Goal: Information Seeking & Learning: Learn about a topic

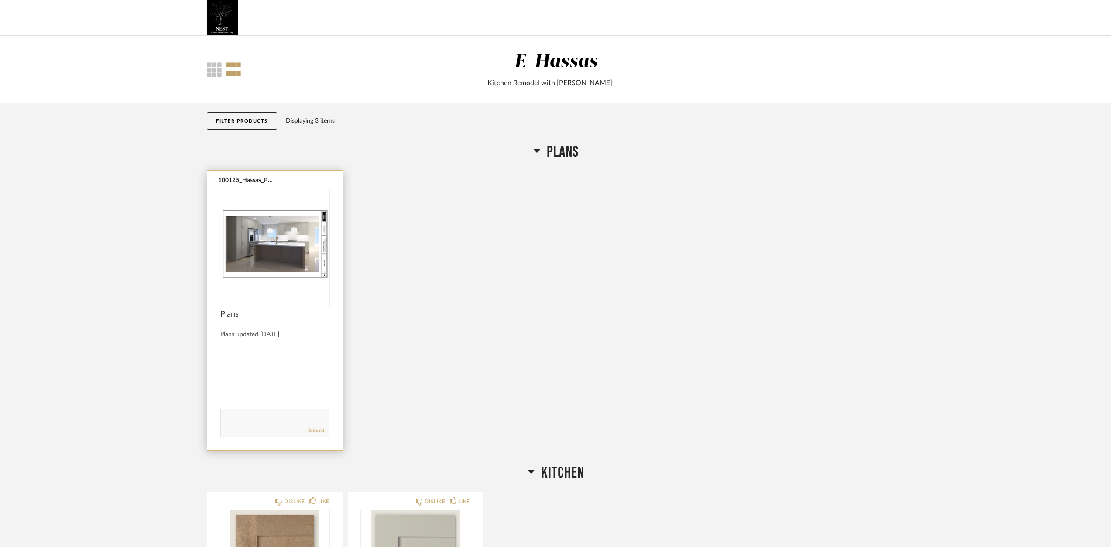
click at [289, 197] on img "0" at bounding box center [274, 243] width 109 height 109
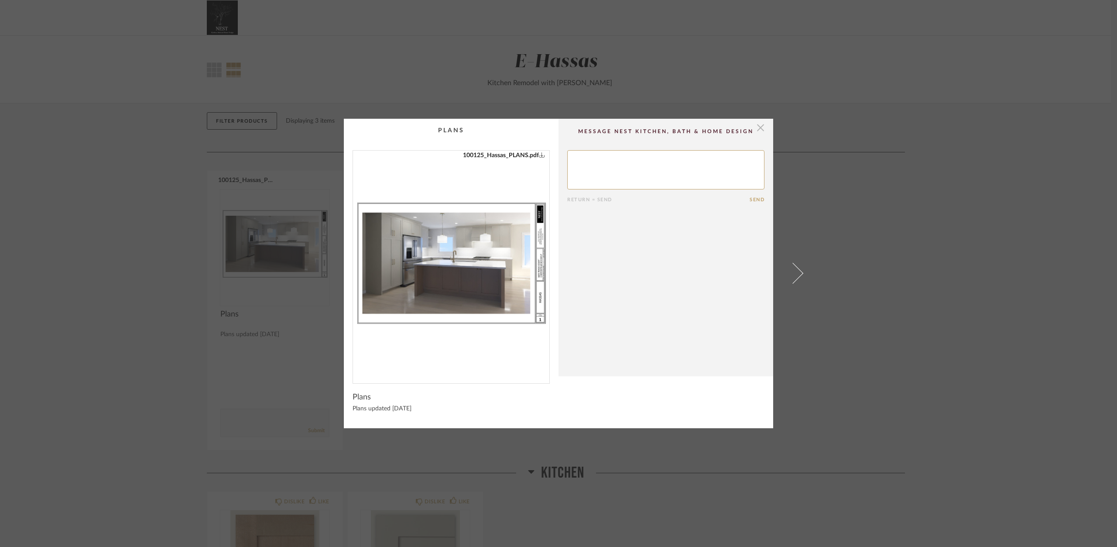
click at [758, 125] on span "button" at bounding box center [760, 127] width 17 height 17
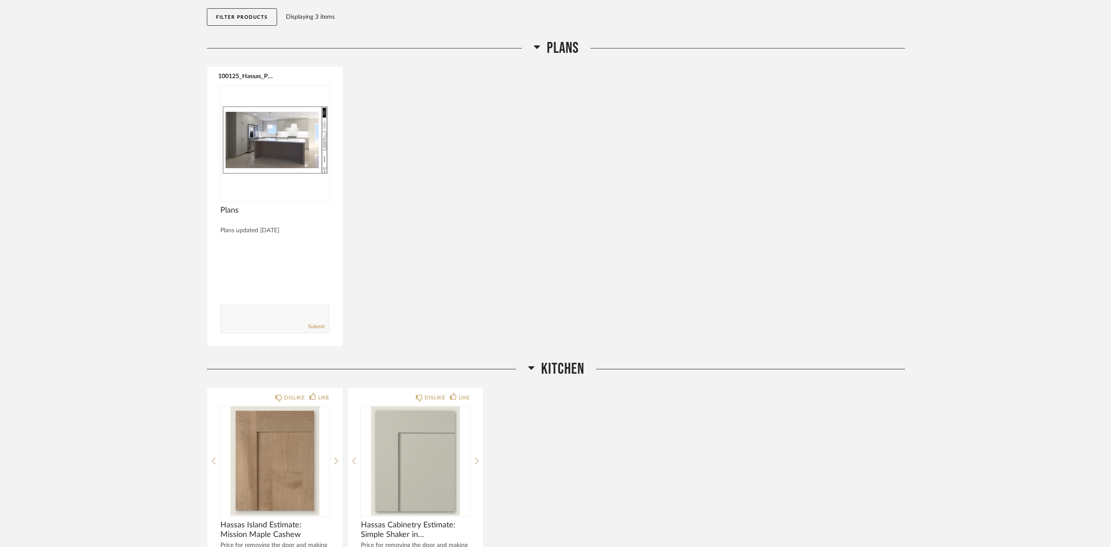
scroll to position [87, 0]
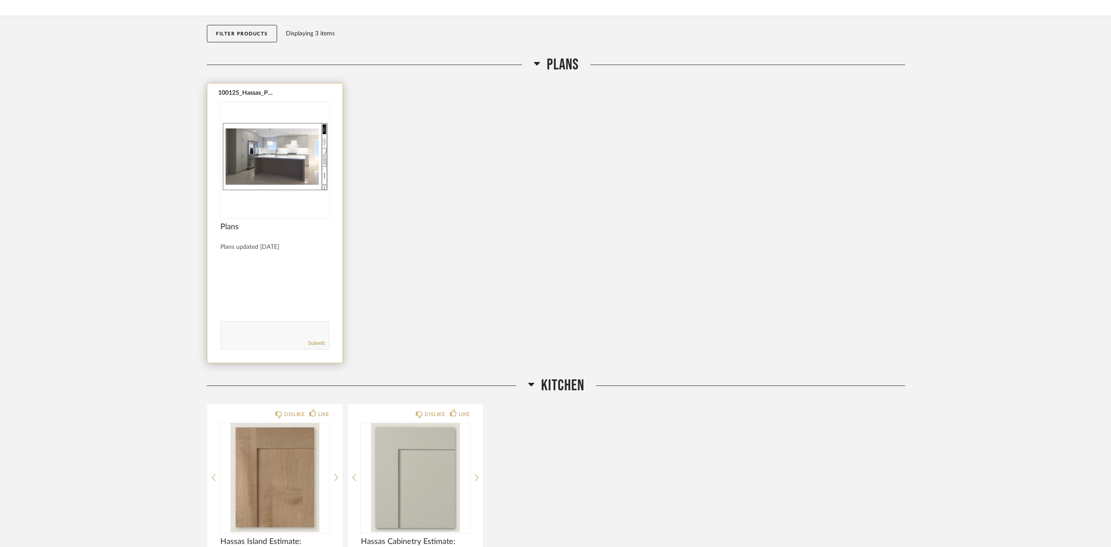
click at [276, 168] on img "0" at bounding box center [274, 156] width 109 height 109
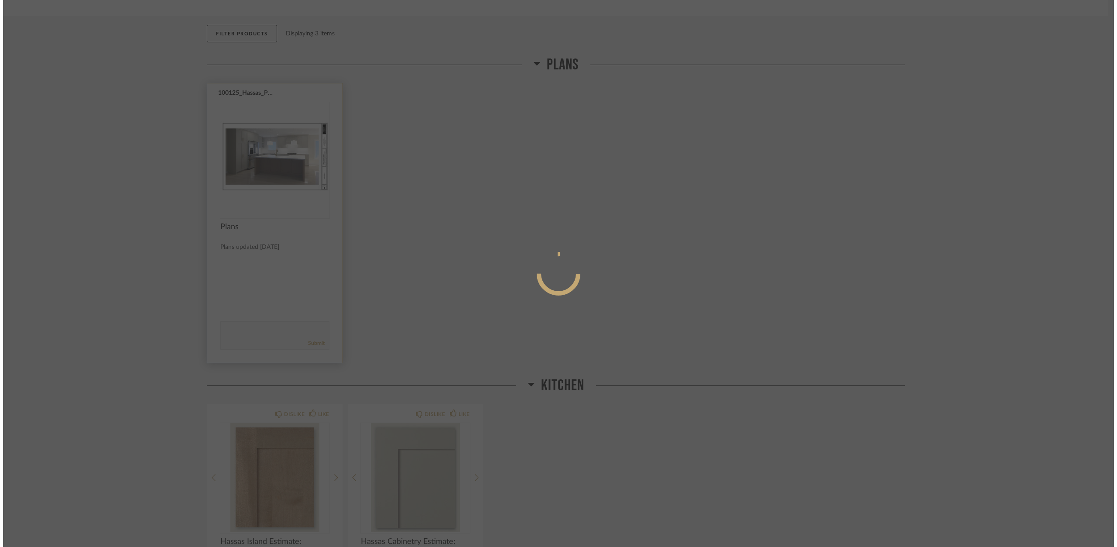
scroll to position [0, 0]
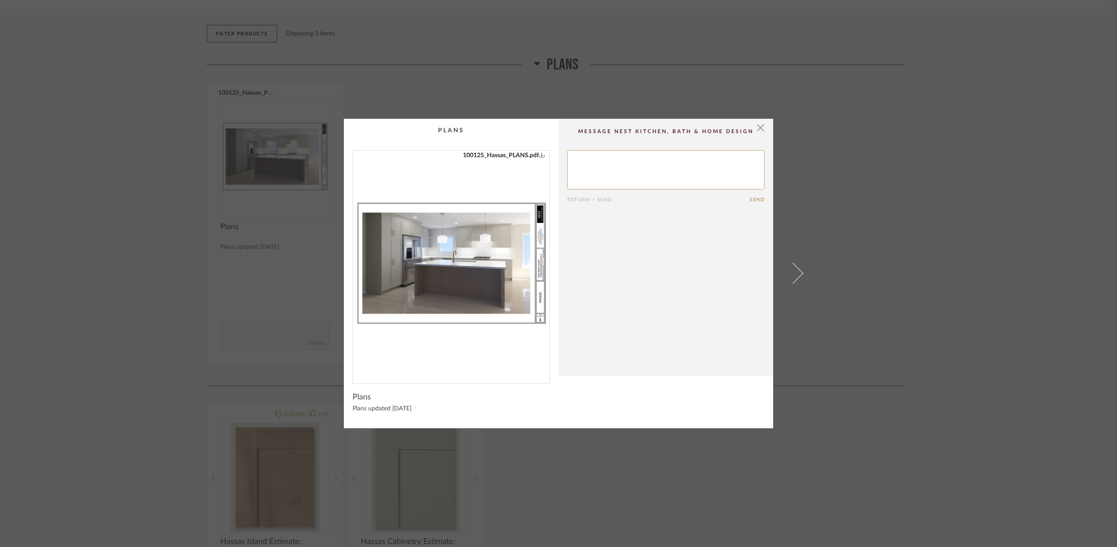
click at [477, 274] on img "0" at bounding box center [451, 263] width 196 height 226
click at [754, 130] on span "button" at bounding box center [760, 127] width 17 height 17
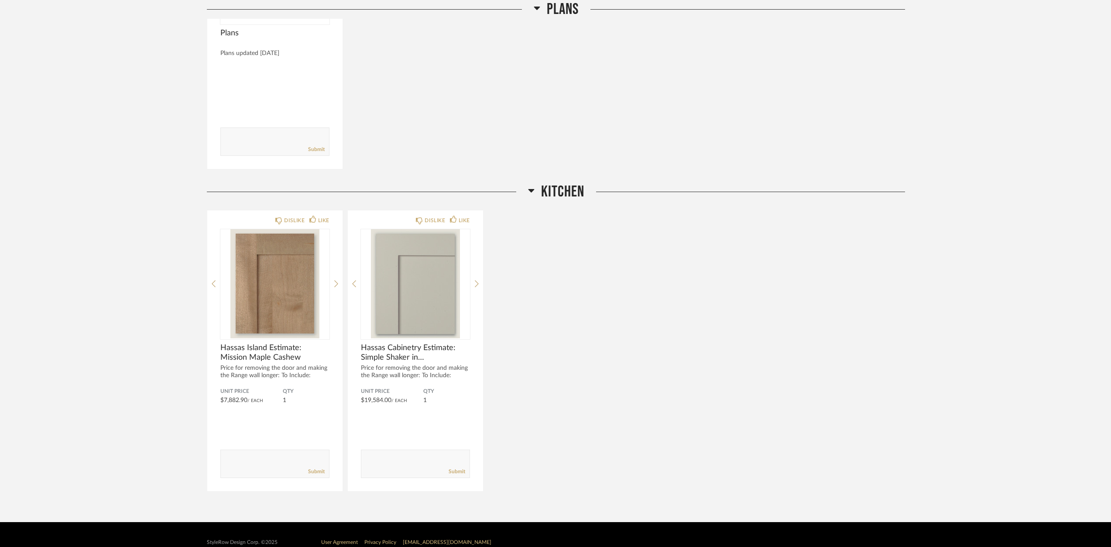
scroll to position [295, 0]
